Goal: Information Seeking & Learning: Learn about a topic

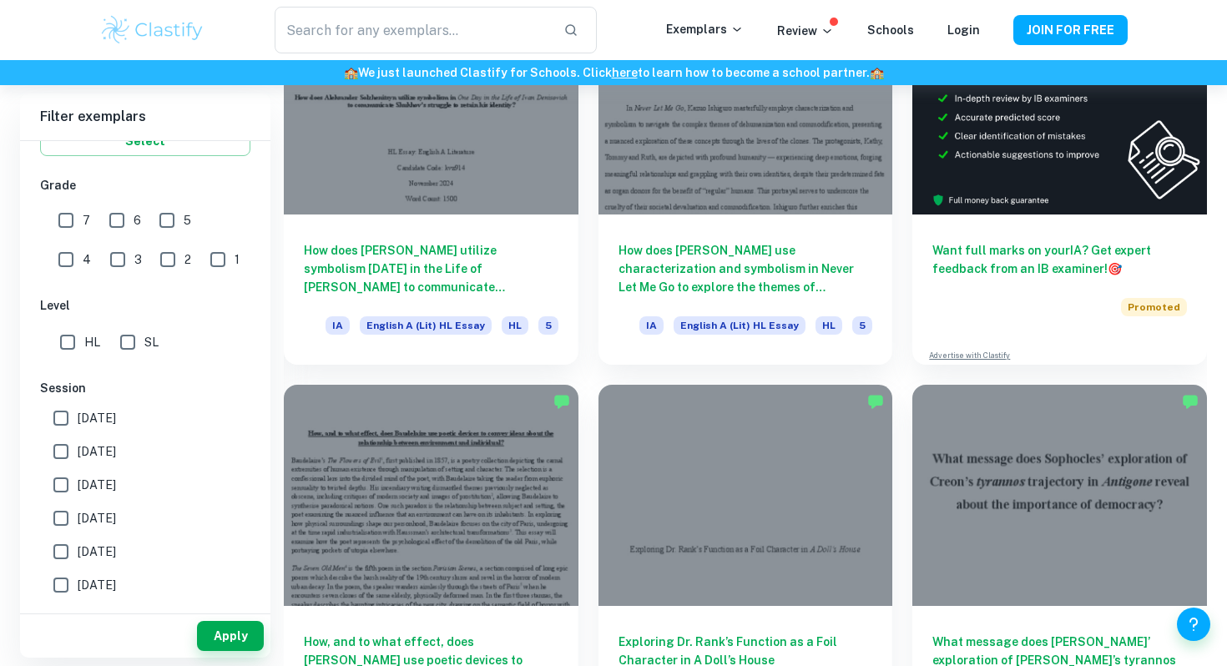
scroll to position [563, 0]
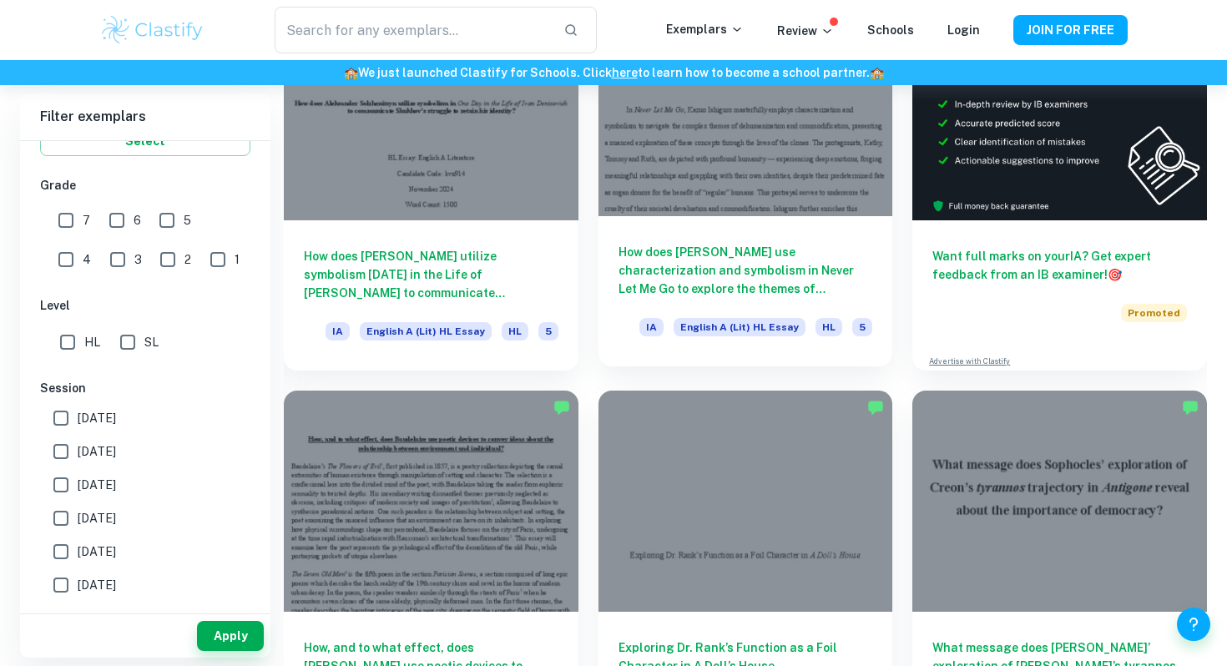
click at [685, 178] on div at bounding box center [746, 106] width 295 height 220
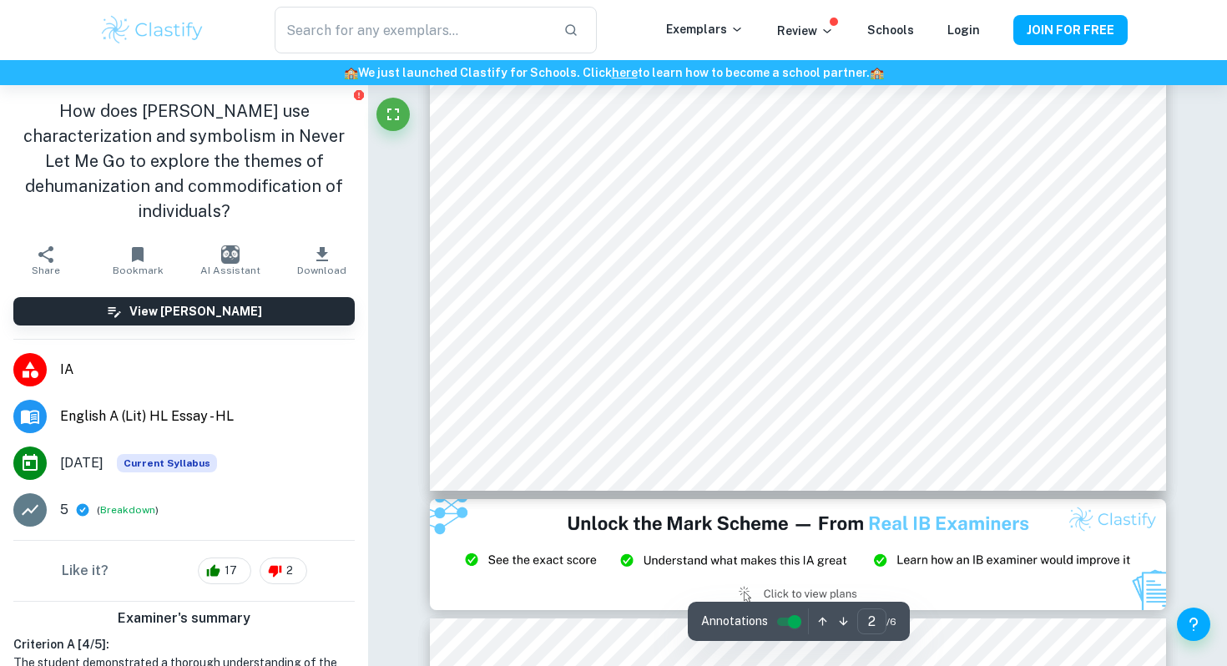
scroll to position [1649, 0]
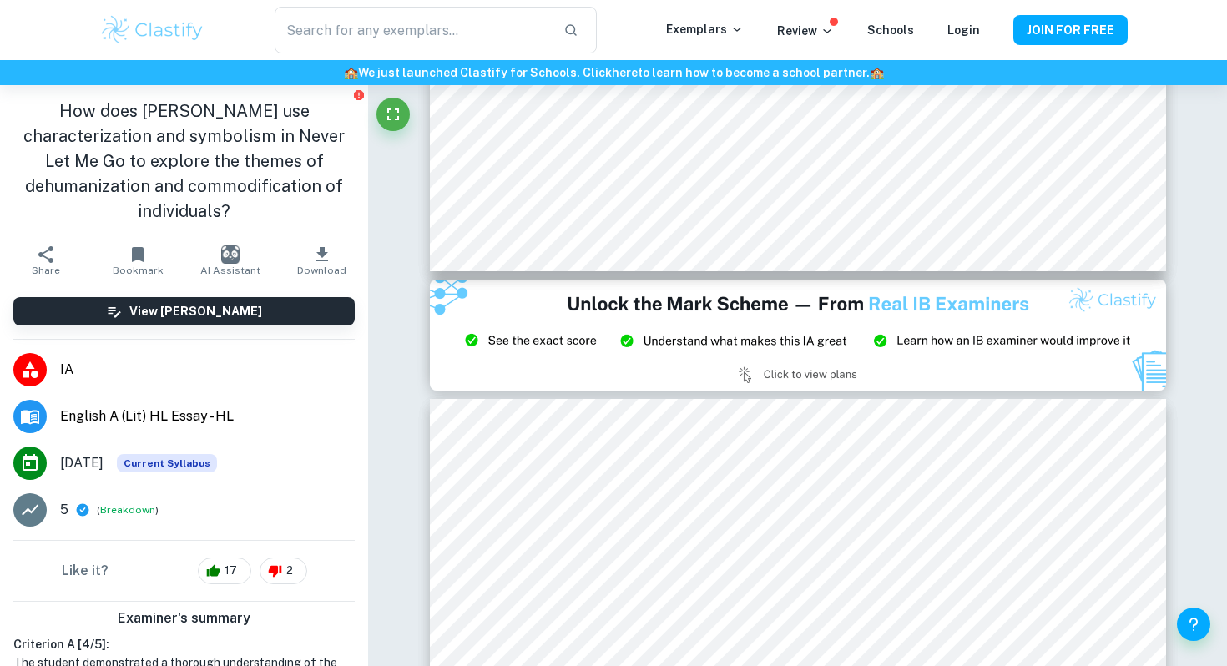
type input "3"
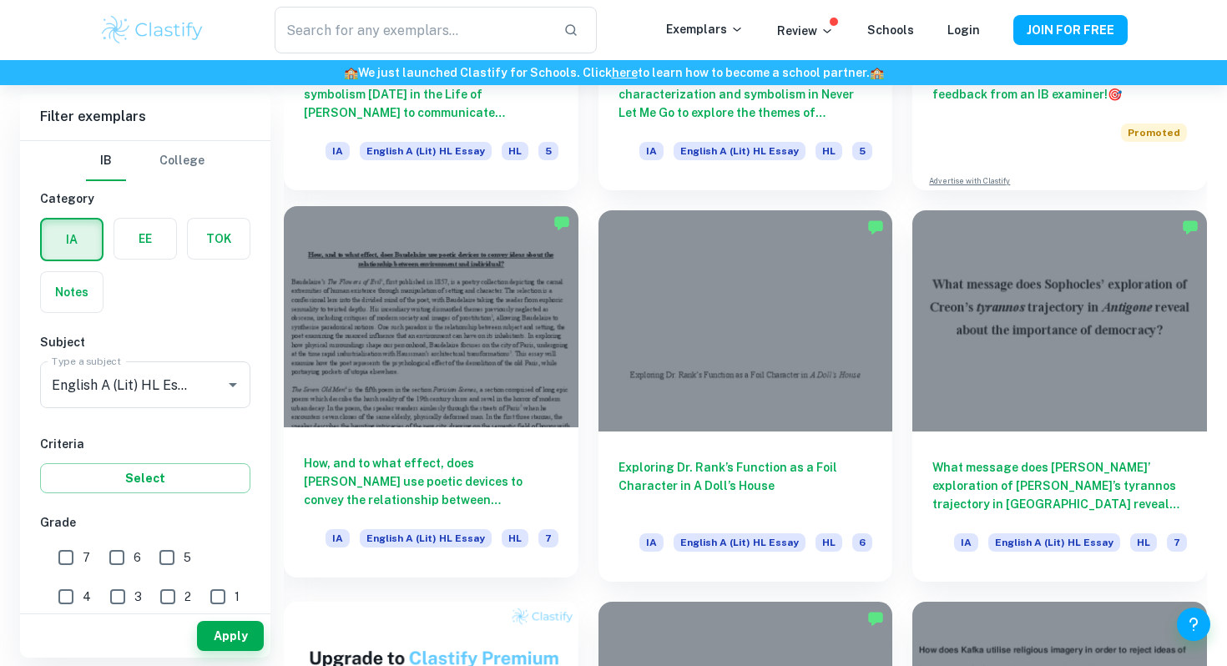
scroll to position [744, 0]
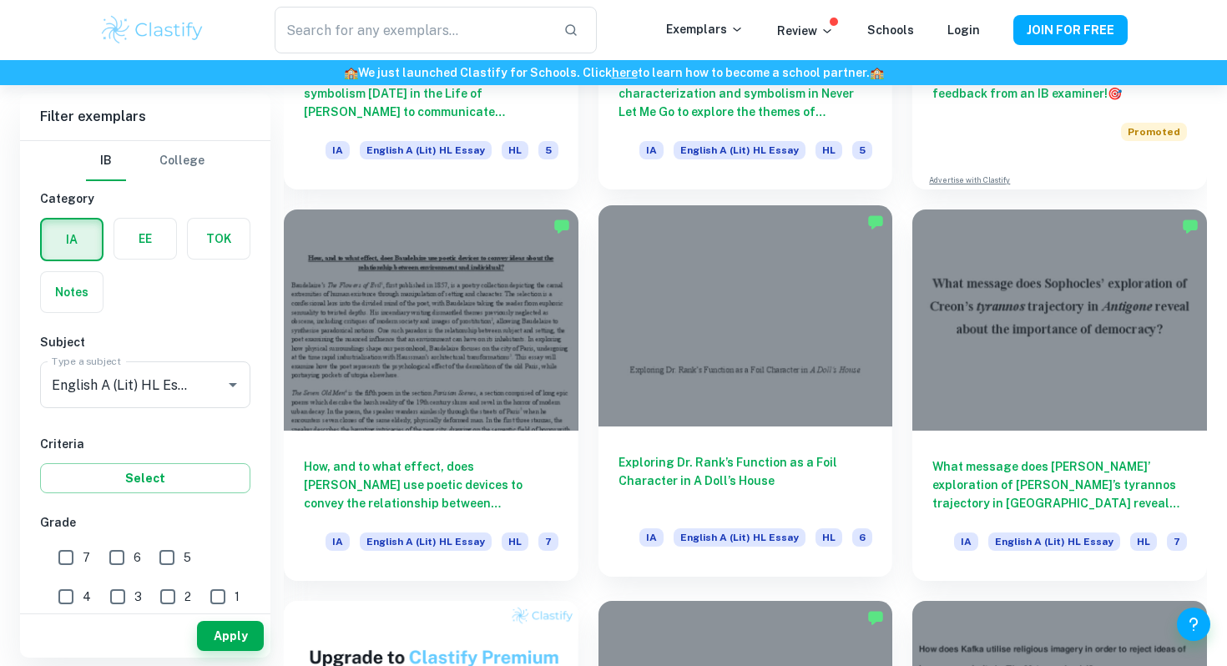
click at [635, 428] on div "Exploring Dr. Rank’s Function as a Foil Character in A Doll’s House IA English …" at bounding box center [746, 502] width 295 height 150
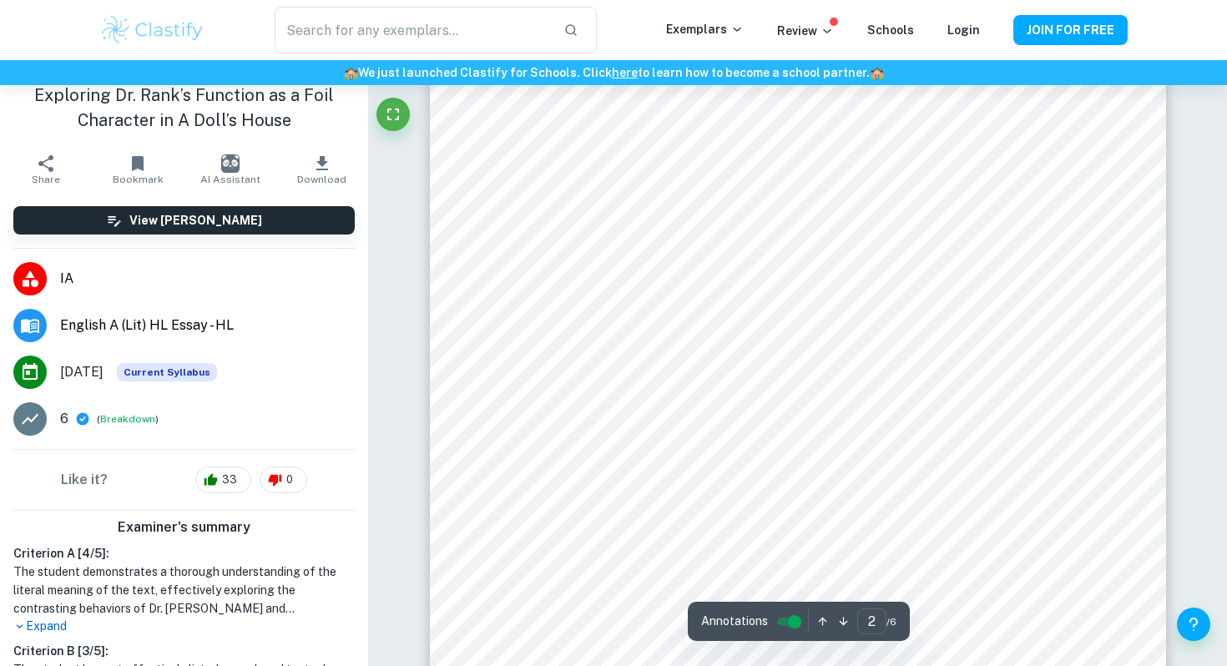
scroll to position [1246, 0]
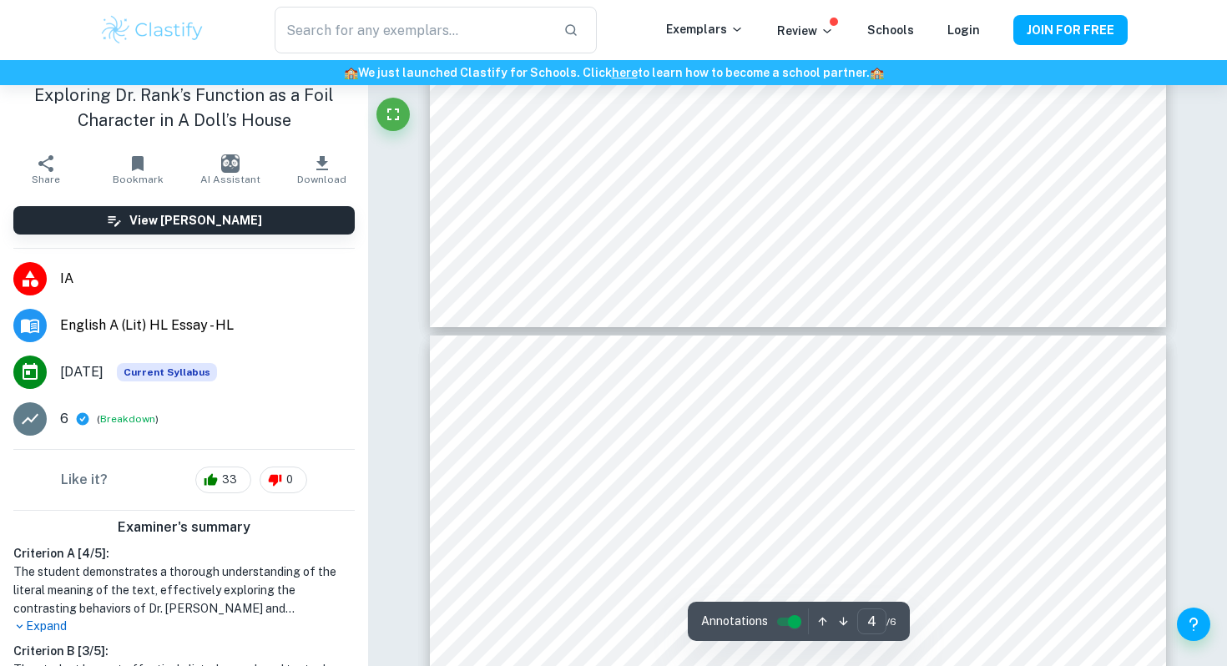
type input "5"
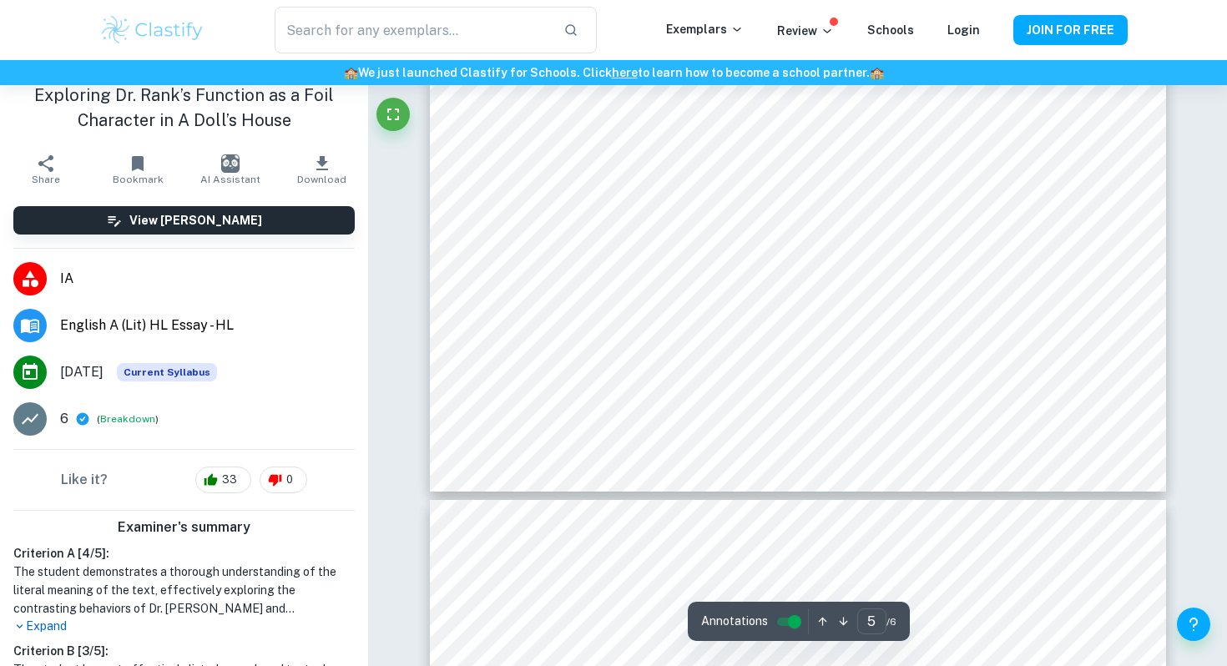
scroll to position [4770, 0]
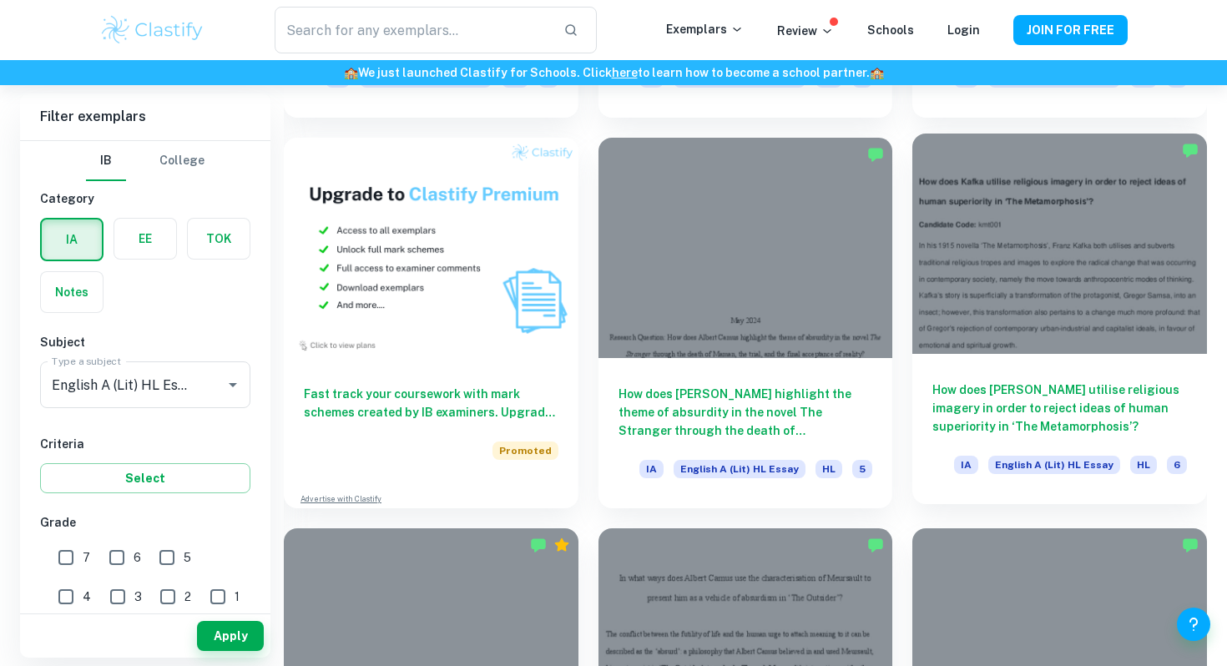
scroll to position [1206, 0]
click at [1003, 393] on h6 "How does [PERSON_NAME] utilise religious imagery in order to reject ideas of hu…" at bounding box center [1059, 409] width 255 height 55
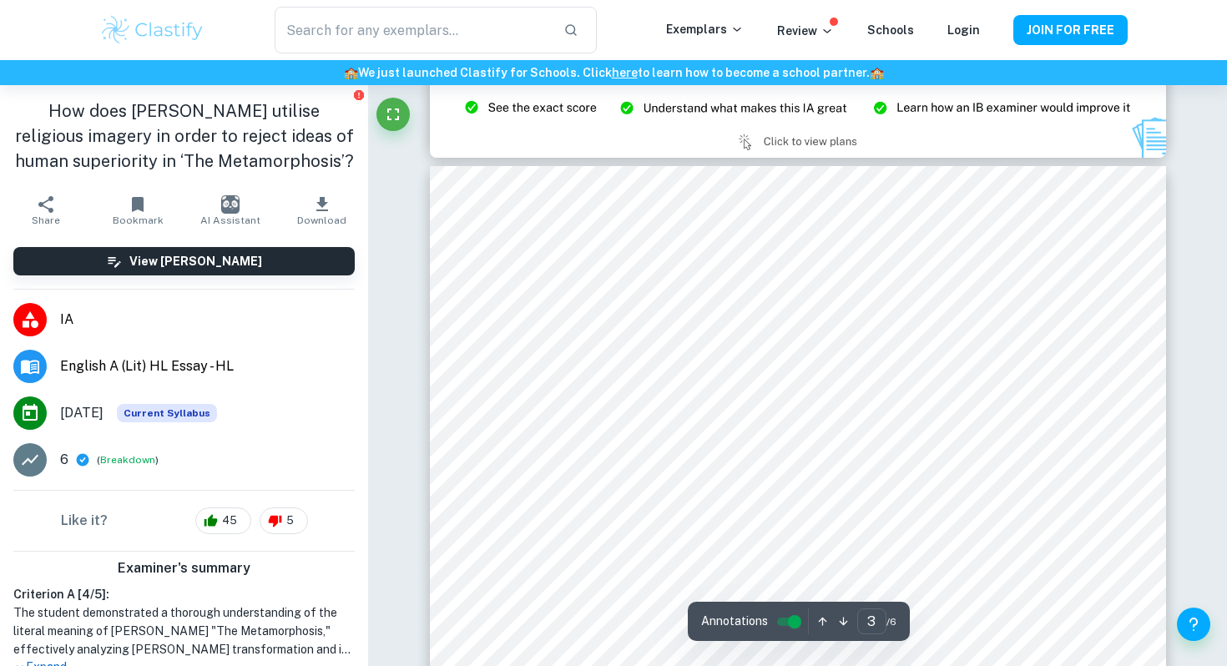
scroll to position [2101, 0]
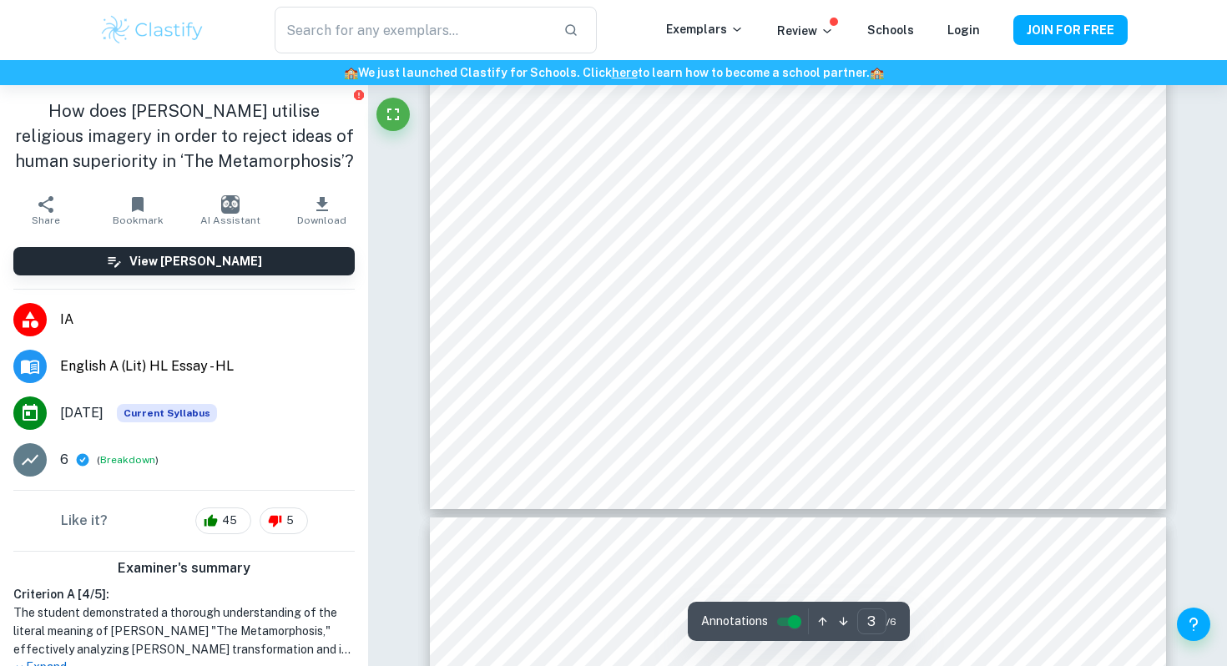
type input "4"
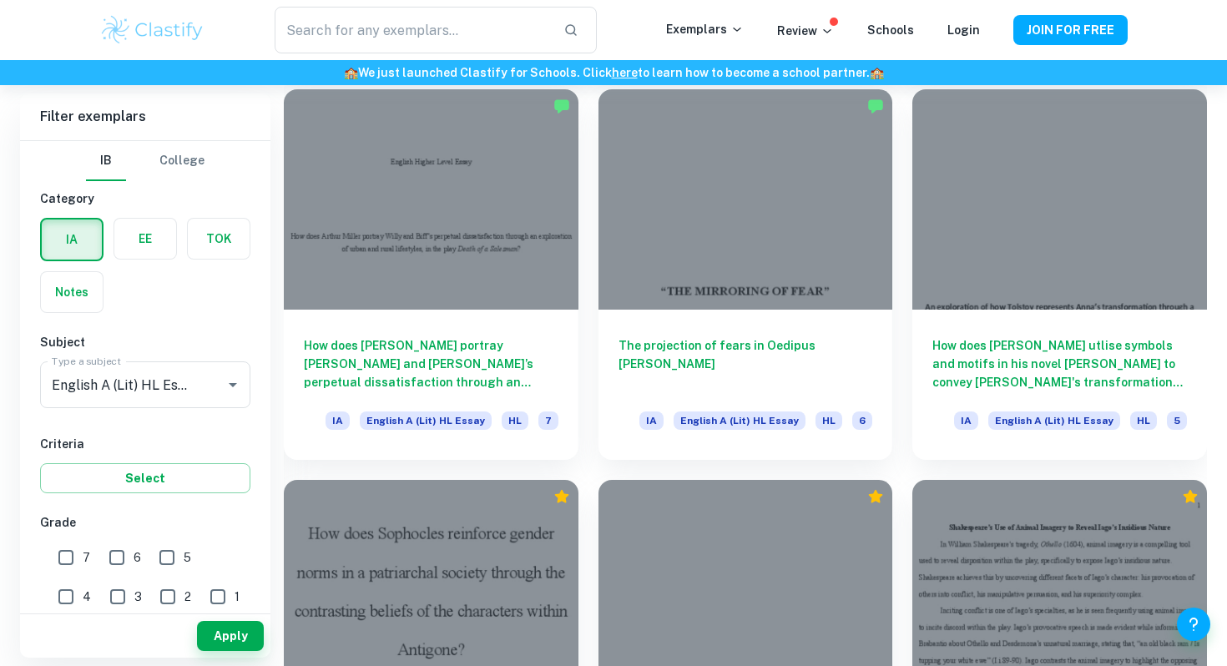
scroll to position [2039, 0]
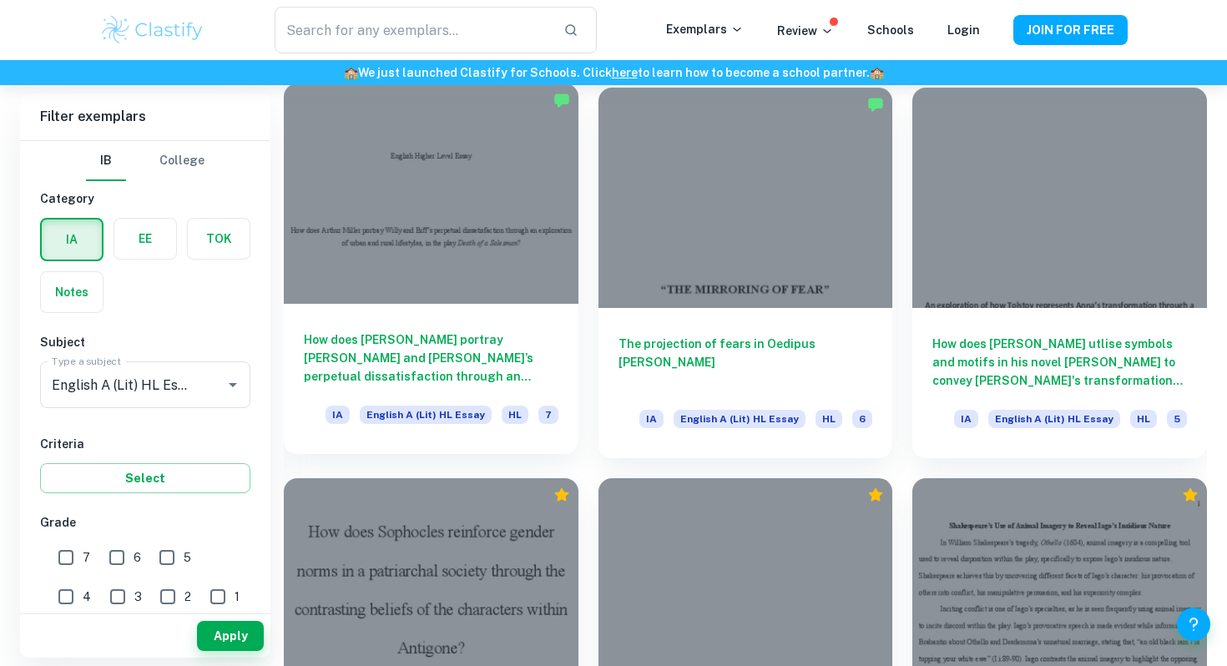
click at [483, 327] on div "How does [PERSON_NAME] portray [PERSON_NAME] and [PERSON_NAME]’s perpetual diss…" at bounding box center [431, 379] width 295 height 150
